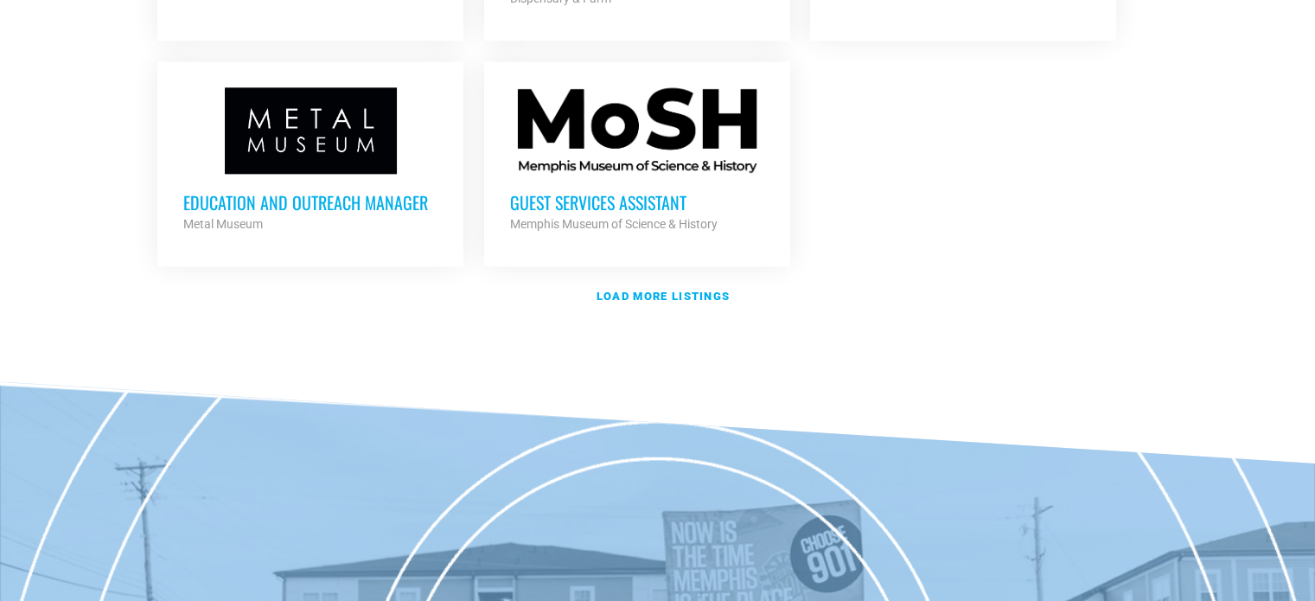
scroll to position [2001, 0]
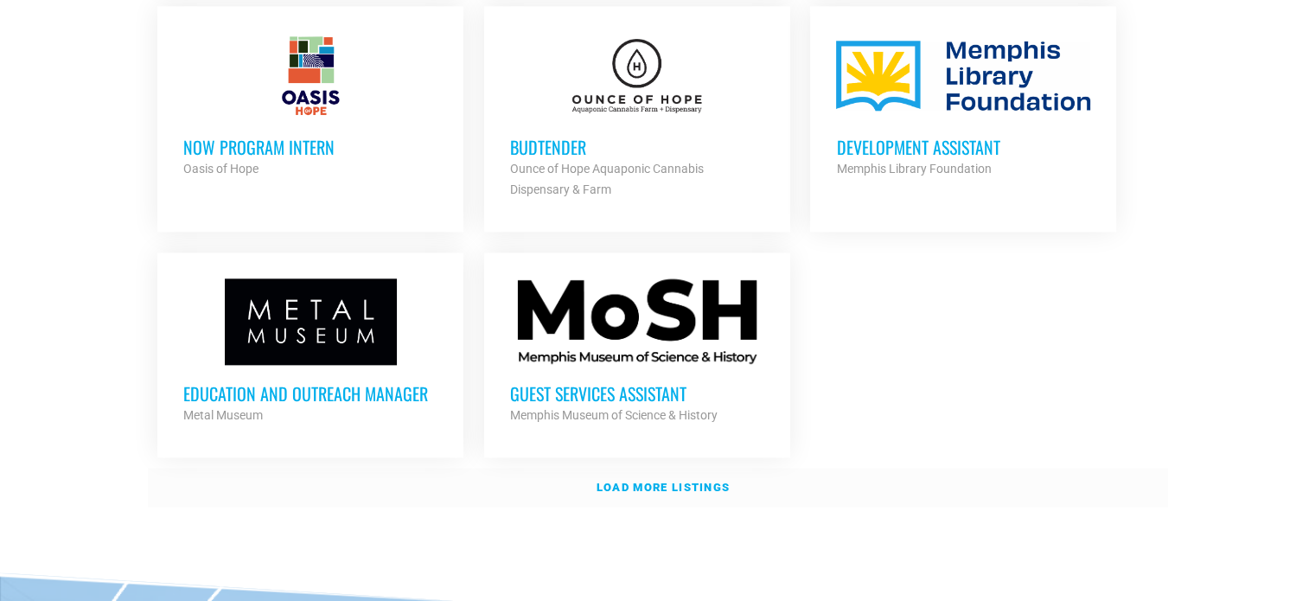
click at [696, 481] on strong "Load more listings" at bounding box center [662, 487] width 133 height 13
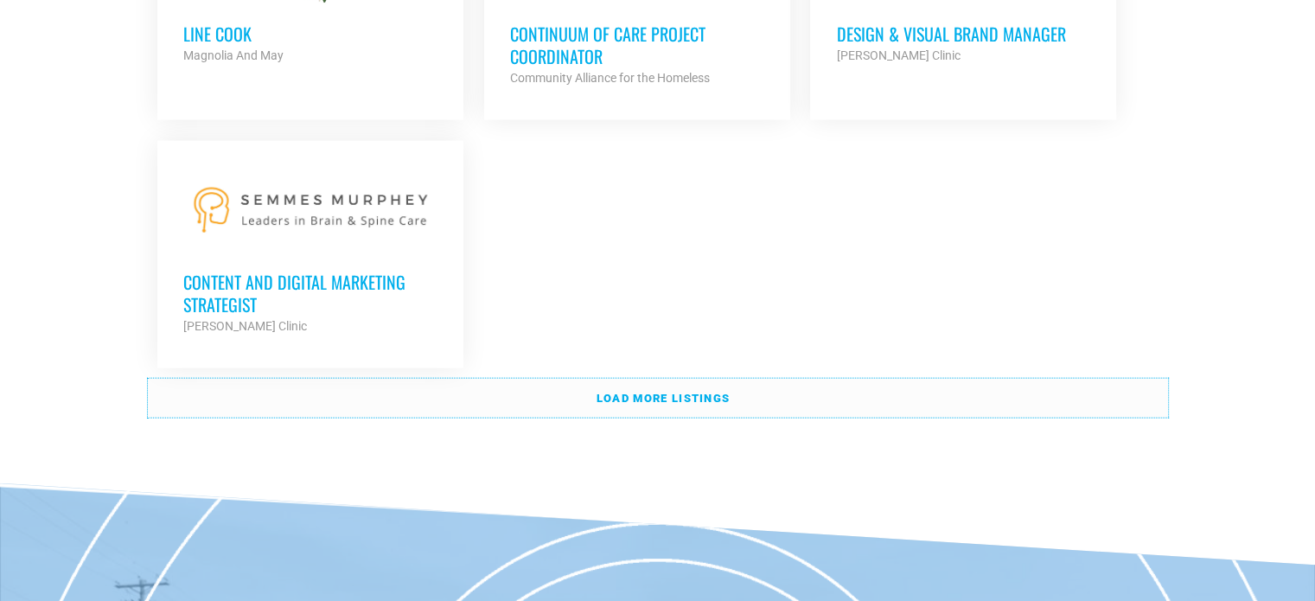
scroll to position [3894, 0]
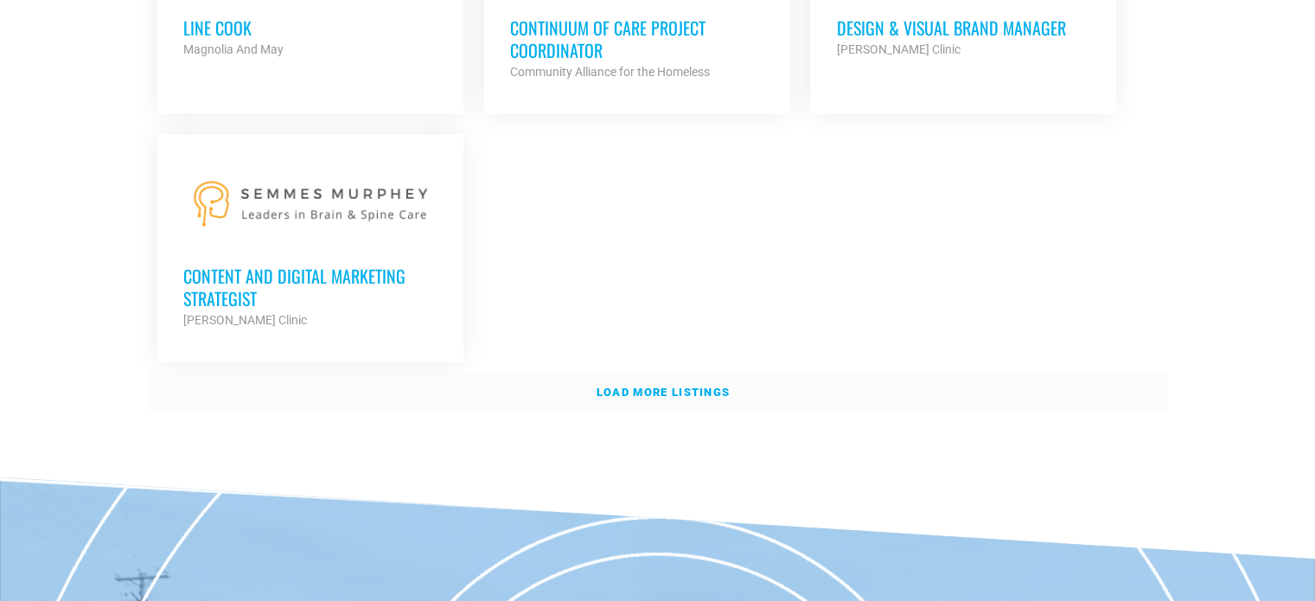
click at [686, 385] on strong "Load more listings" at bounding box center [662, 391] width 133 height 13
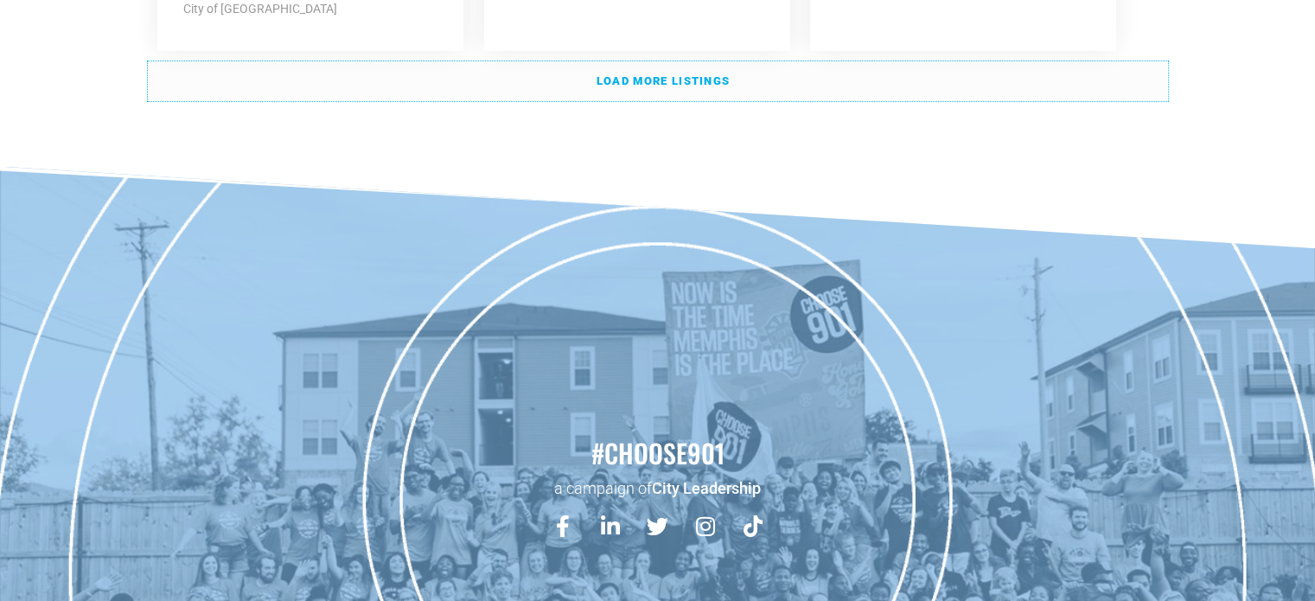
scroll to position [5645, 0]
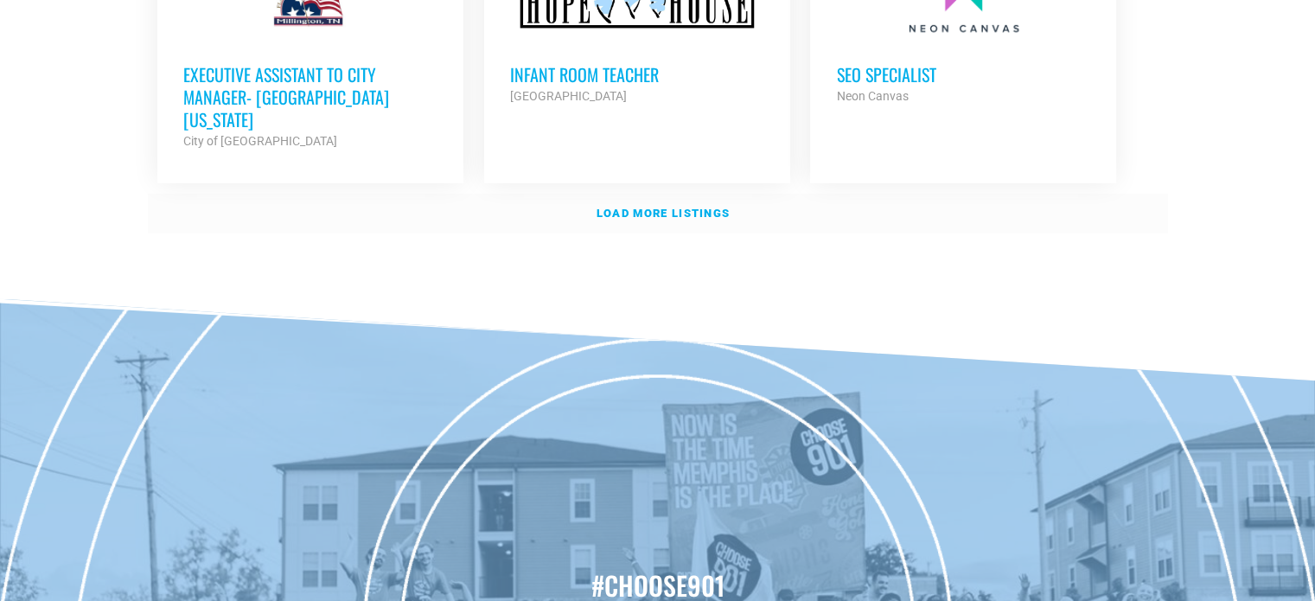
click at [602, 207] on strong "Load more listings" at bounding box center [662, 213] width 133 height 13
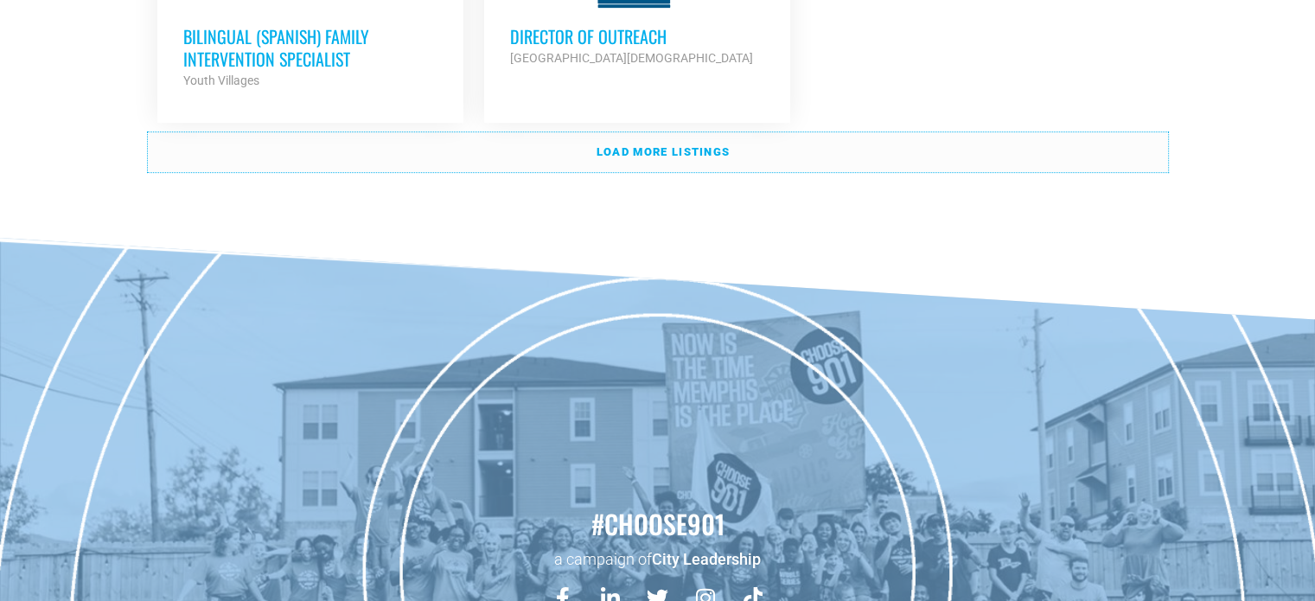
scroll to position [7108, 0]
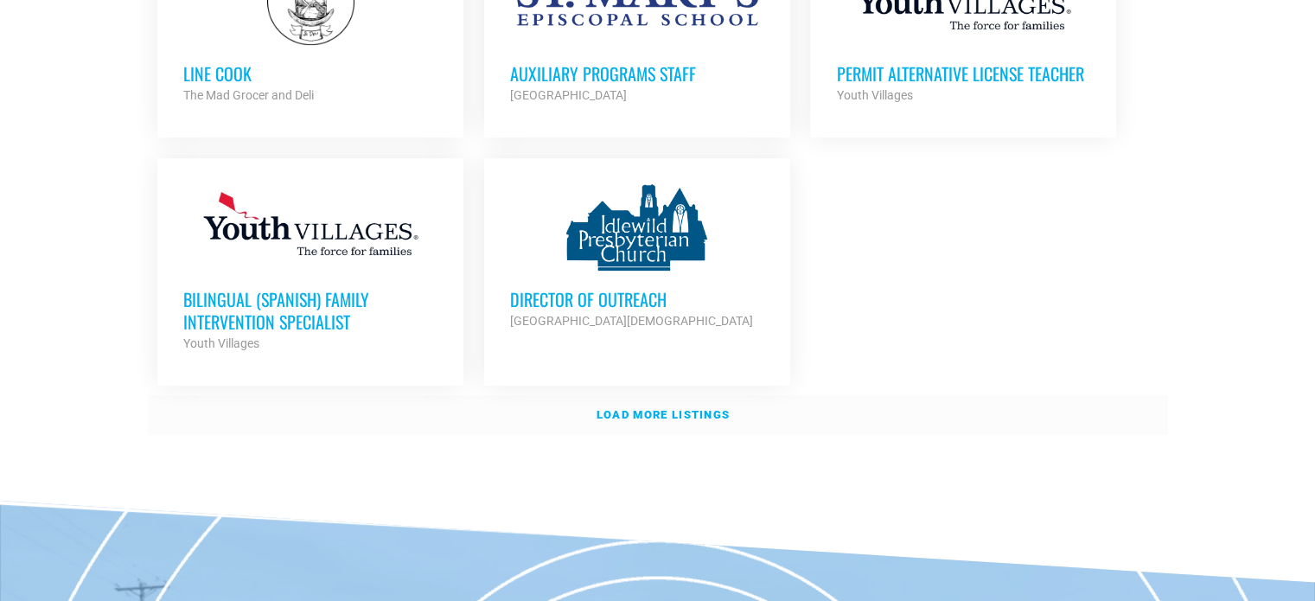
click at [637, 408] on strong "Load more listings" at bounding box center [662, 414] width 133 height 13
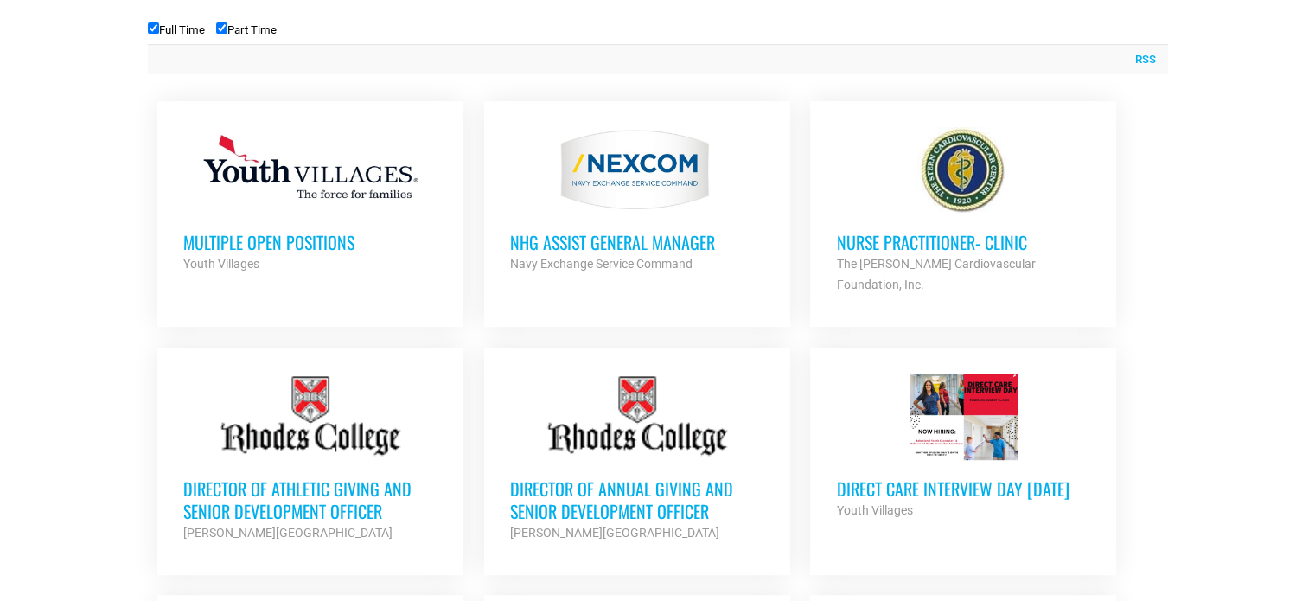
scroll to position [712, 0]
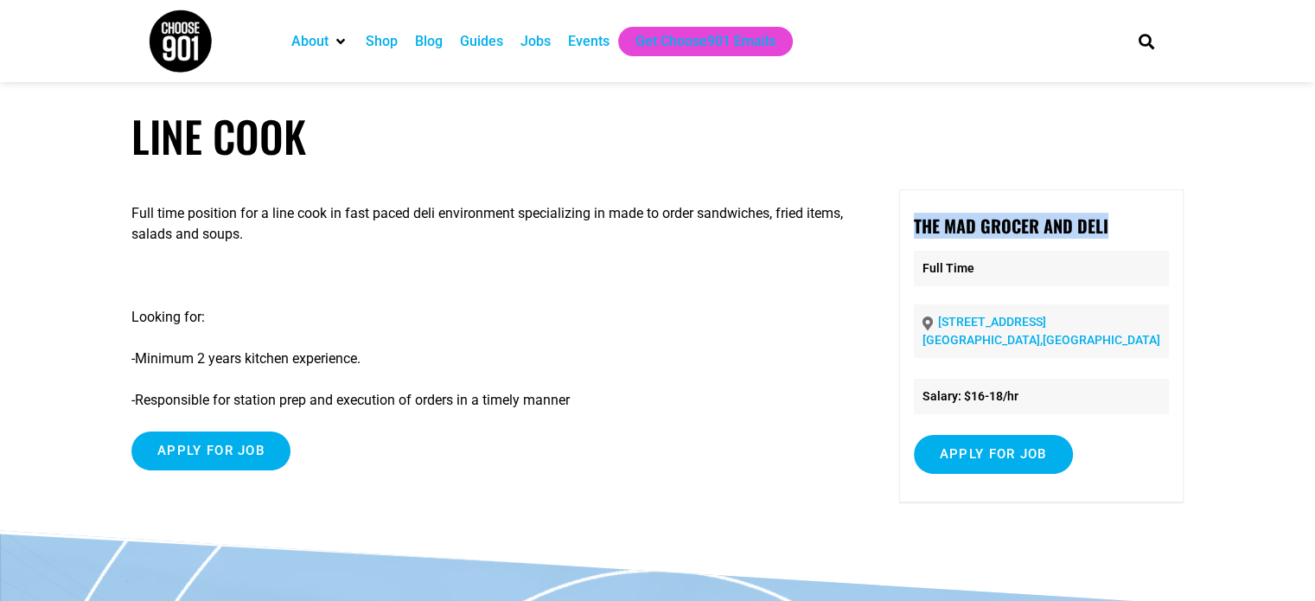
drag, startPoint x: 1154, startPoint y: 225, endPoint x: 872, endPoint y: 215, distance: 281.9
click at [872, 215] on div "Full time position for a line cook in fast paced deli environment specializing …" at bounding box center [657, 359] width 1052 height 341
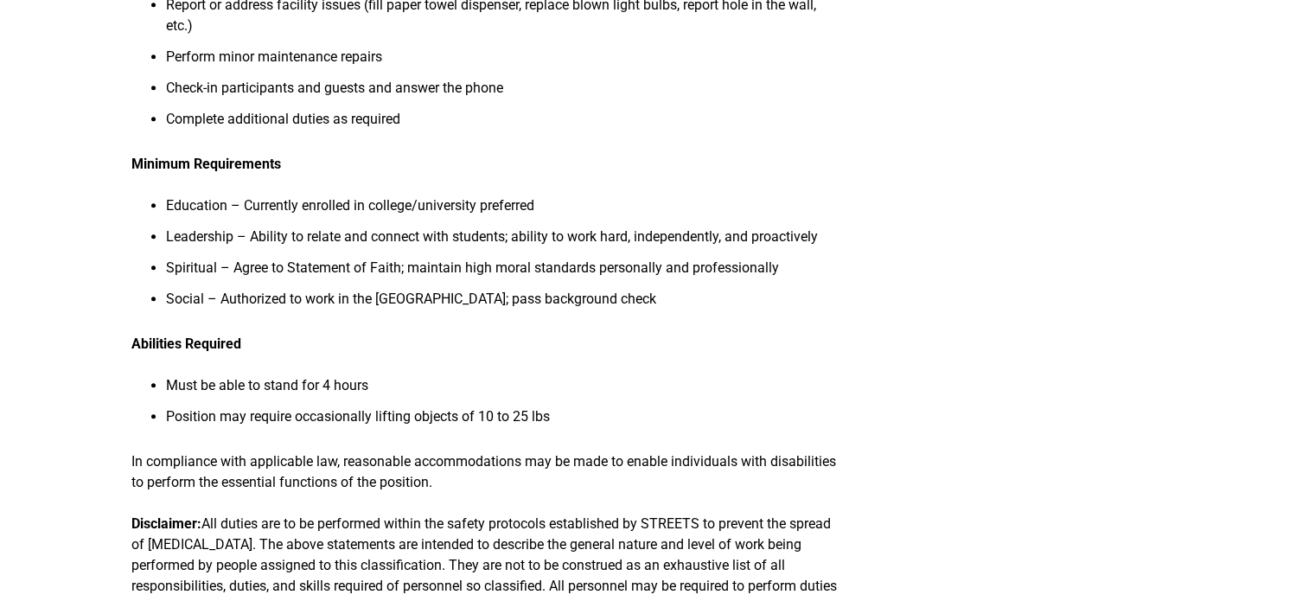
scroll to position [605, 0]
